Goal: Transaction & Acquisition: Purchase product/service

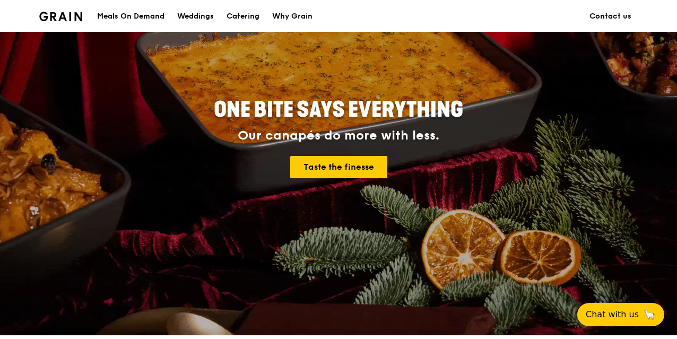
scroll to position [109, 0]
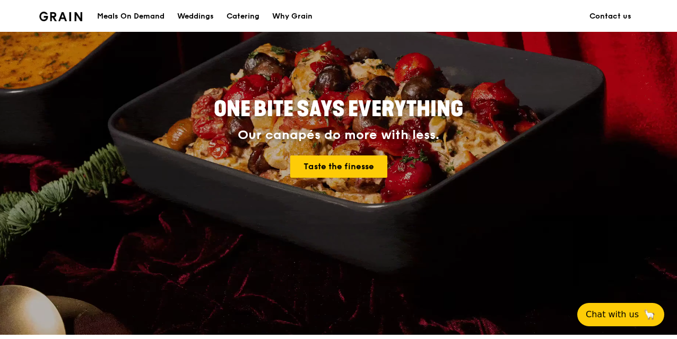
click at [155, 10] on div "Meals On Demand" at bounding box center [130, 17] width 67 height 32
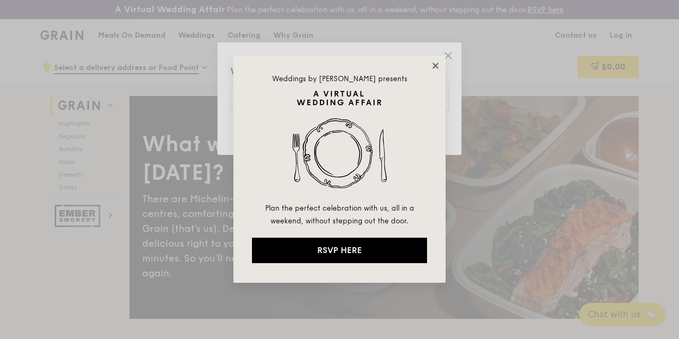
click at [436, 64] on icon at bounding box center [436, 66] width 10 height 10
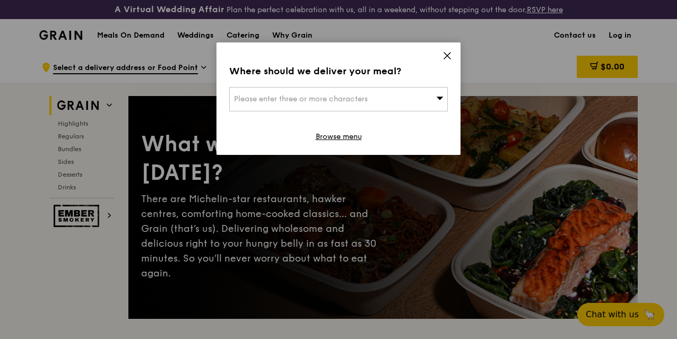
click at [436, 101] on icon at bounding box center [439, 98] width 7 height 8
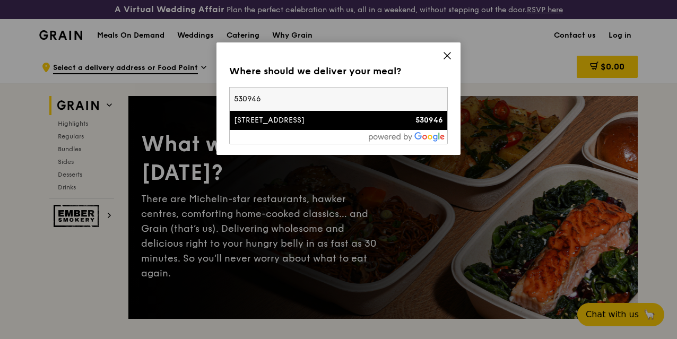
type input "530946"
click at [345, 122] on div "[STREET_ADDRESS]" at bounding box center [312, 120] width 157 height 11
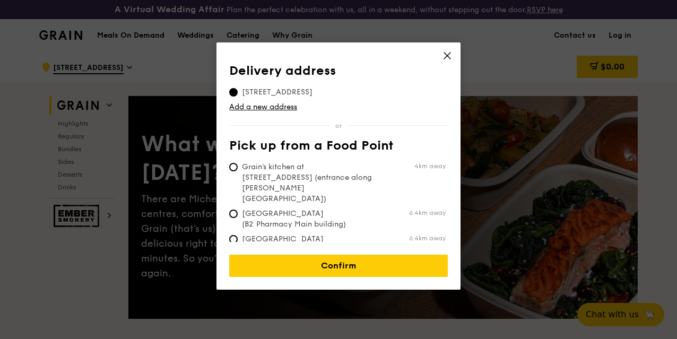
click at [369, 139] on th "Pick up from a Food Point" at bounding box center [338, 148] width 219 height 19
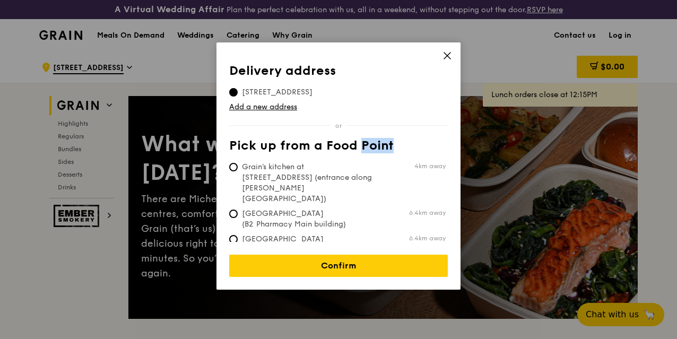
click at [369, 139] on th "Pick up from a Food Point" at bounding box center [338, 148] width 219 height 19
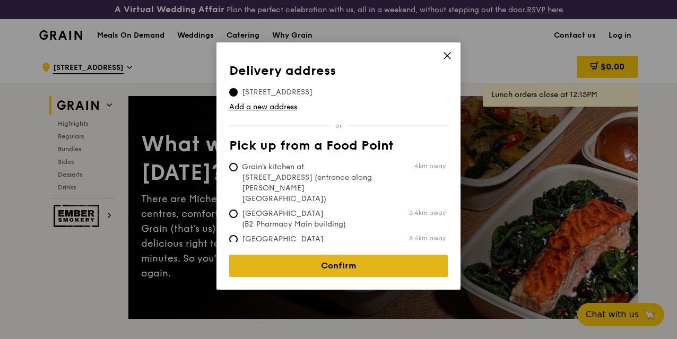
click at [347, 255] on link "Confirm" at bounding box center [338, 266] width 219 height 22
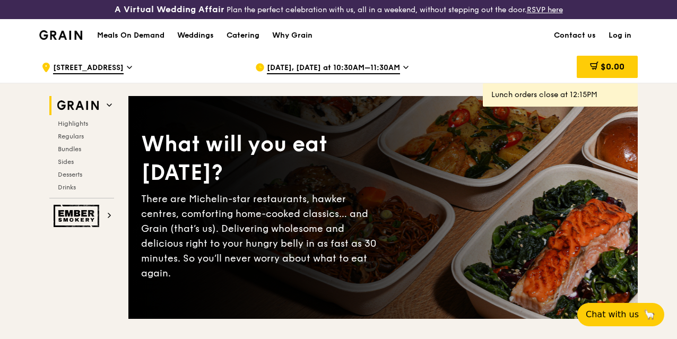
click at [403, 72] on icon at bounding box center [405, 68] width 5 height 10
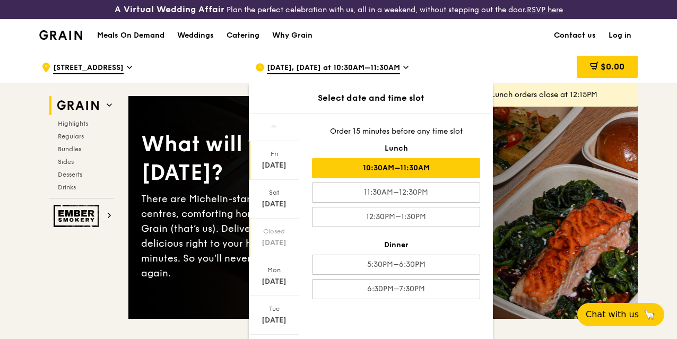
click at [268, 248] on div "[DATE]" at bounding box center [274, 243] width 47 height 11
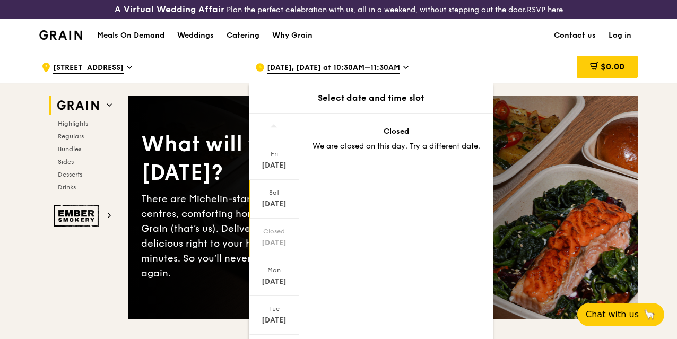
click at [267, 210] on div "[DATE]" at bounding box center [274, 204] width 47 height 11
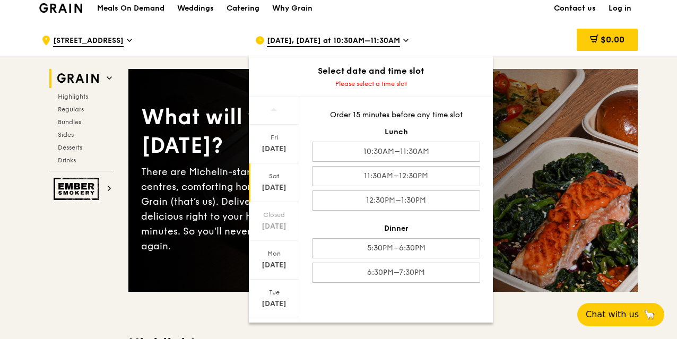
scroll to position [29, 0]
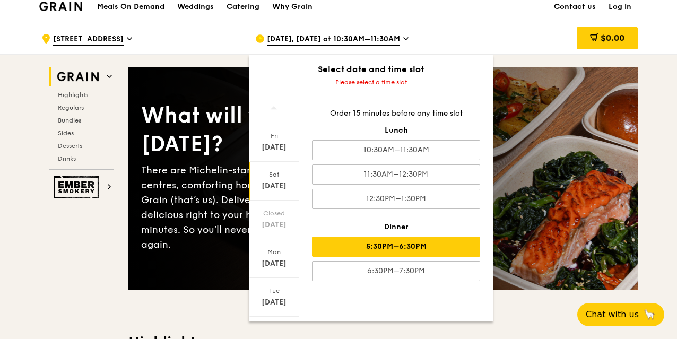
click at [408, 249] on div "5:30PM–6:30PM" at bounding box center [396, 247] width 168 height 20
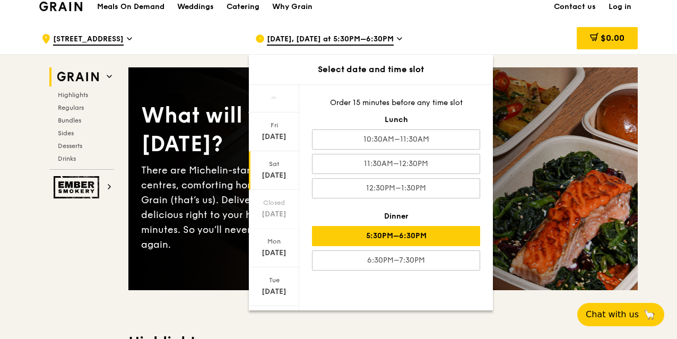
click at [519, 23] on div "Meals On Demand Weddings Catering Why Grain Contact us Log in" at bounding box center [338, 6] width 599 height 32
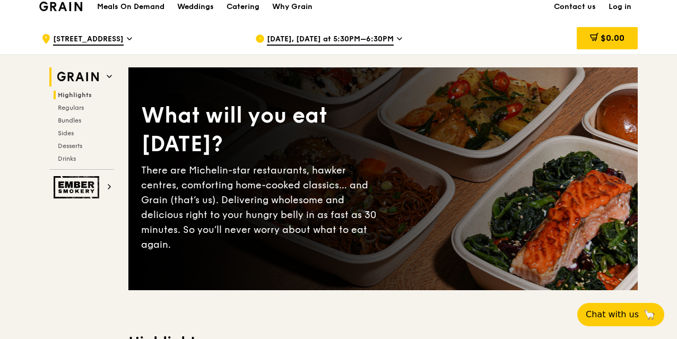
click at [86, 99] on span "Highlights" at bounding box center [75, 94] width 34 height 7
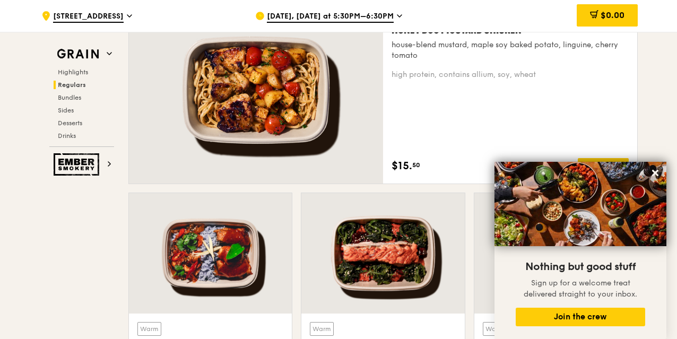
scroll to position [808, 0]
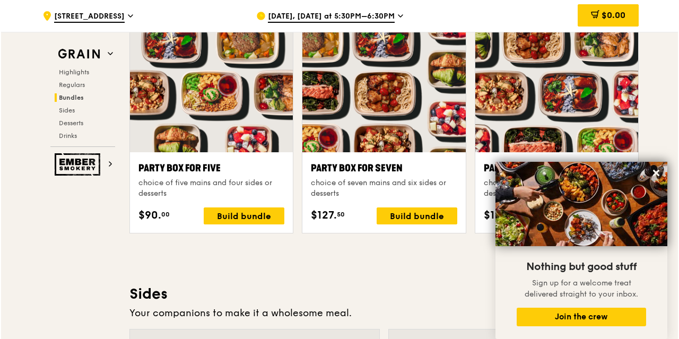
scroll to position [2141, 0]
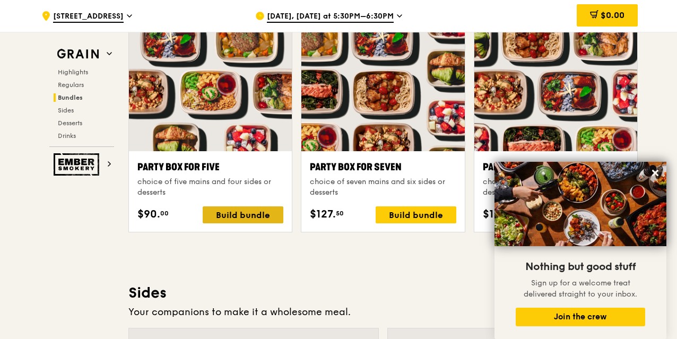
click at [248, 219] on div "Build bundle" at bounding box center [243, 215] width 81 height 17
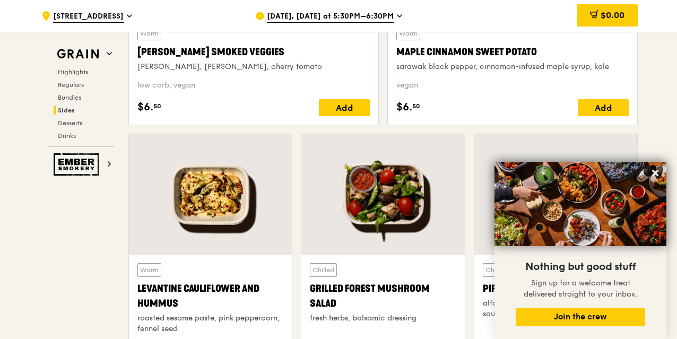
scroll to position [2637, 0]
